Goal: Task Accomplishment & Management: Use online tool/utility

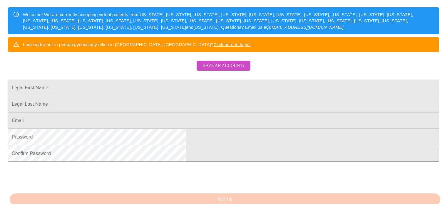
scroll to position [117, 0]
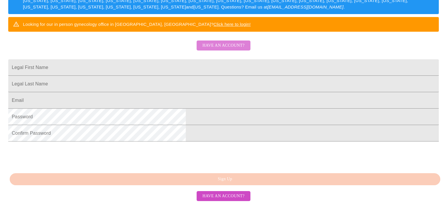
click at [232, 49] on span "Have an account?" at bounding box center [223, 45] width 42 height 7
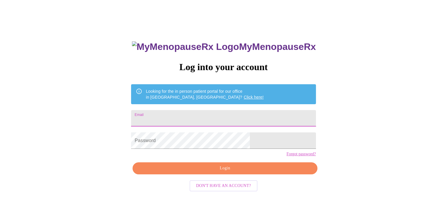
click at [203, 114] on input "Email" at bounding box center [223, 118] width 184 height 16
type input "victoriaannstrunk@gmail.com"
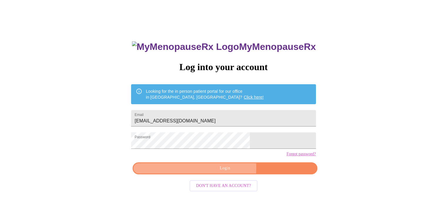
click at [227, 172] on span "Login" at bounding box center [224, 168] width 171 height 7
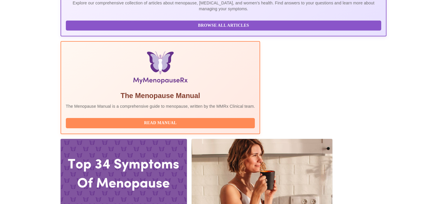
scroll to position [176, 0]
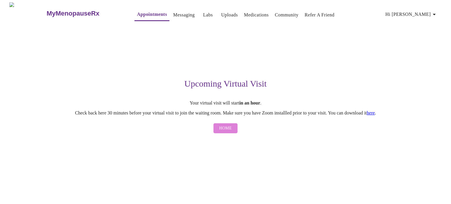
click at [229, 129] on span "Home" at bounding box center [225, 128] width 13 height 7
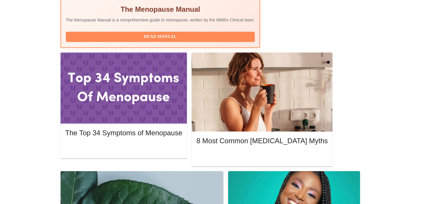
scroll to position [191, 0]
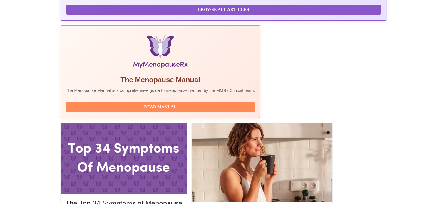
scroll to position [132, 0]
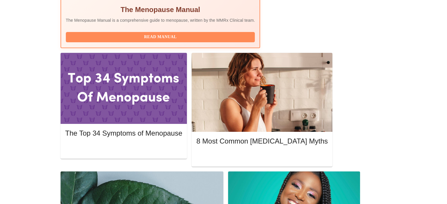
scroll to position [235, 0]
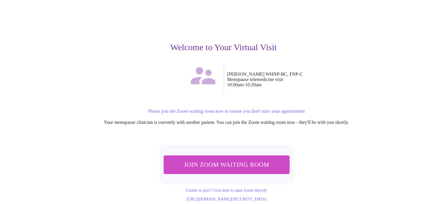
scroll to position [41, 0]
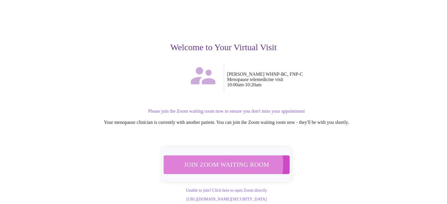
click at [222, 159] on span "Join Zoom Waiting Room" at bounding box center [227, 164] width 112 height 11
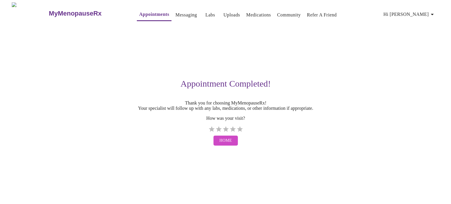
scroll to position [0, 0]
